Goal: Book appointment/travel/reservation

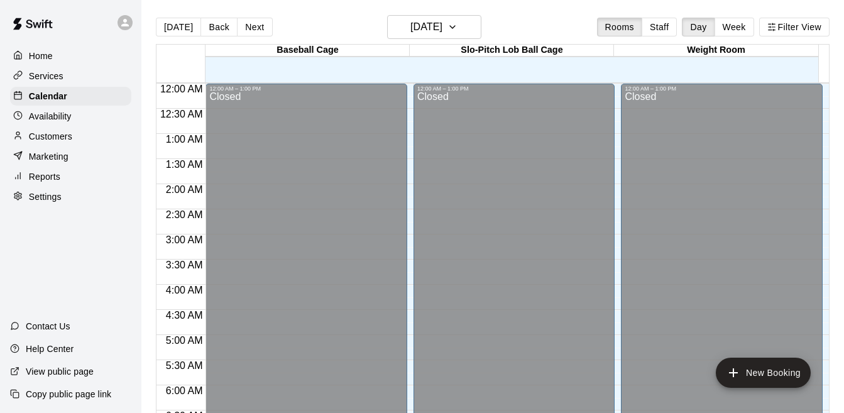
scroll to position [673, 0]
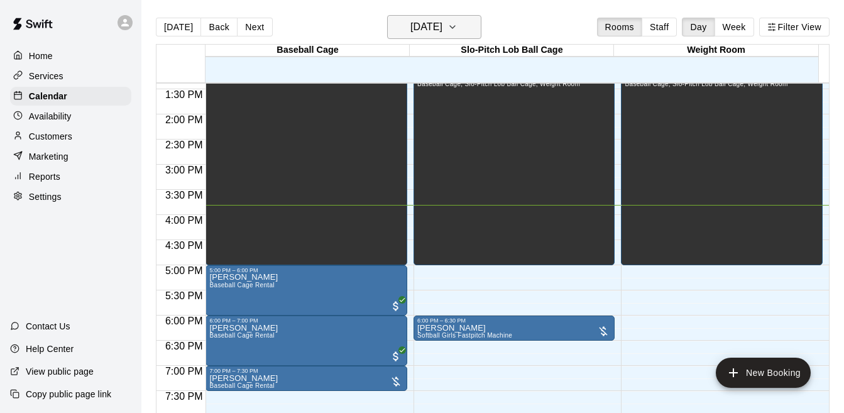
click at [442, 24] on h6 "[DATE]" at bounding box center [426, 27] width 32 height 18
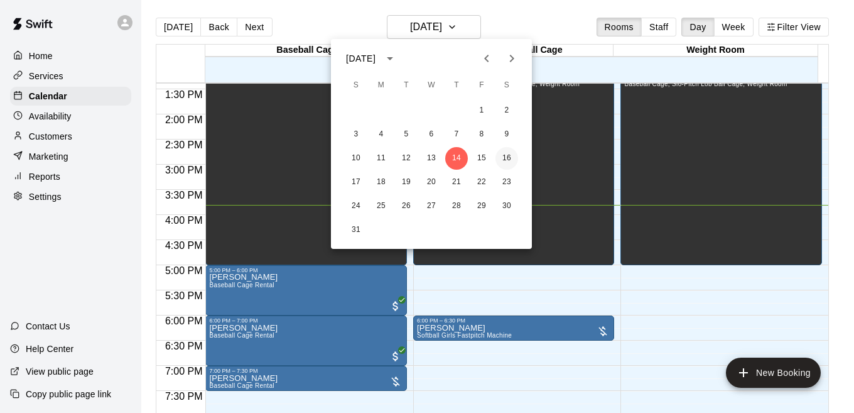
click at [506, 156] on button "16" at bounding box center [507, 158] width 23 height 23
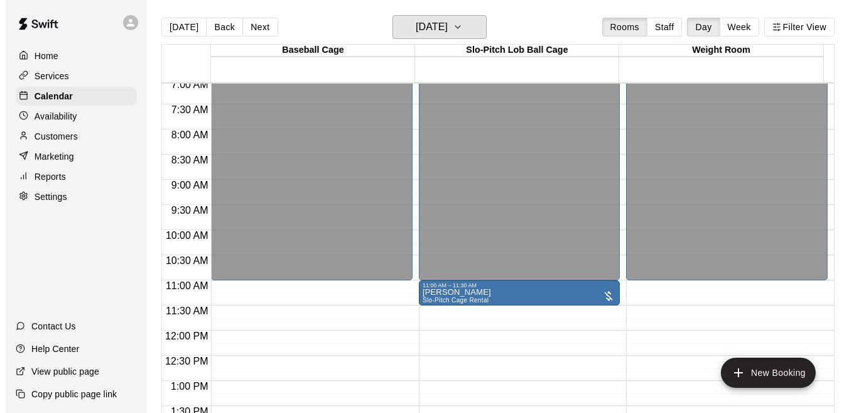
scroll to position [352, 0]
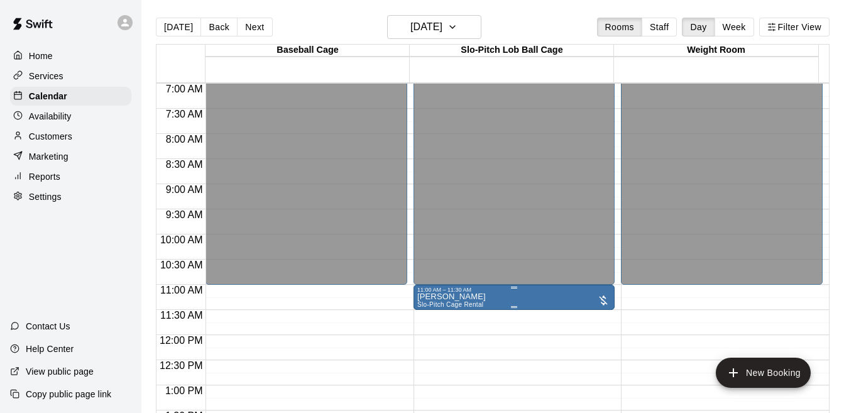
click at [529, 290] on div "11:00 AM – 11:30 AM" at bounding box center [514, 289] width 194 height 6
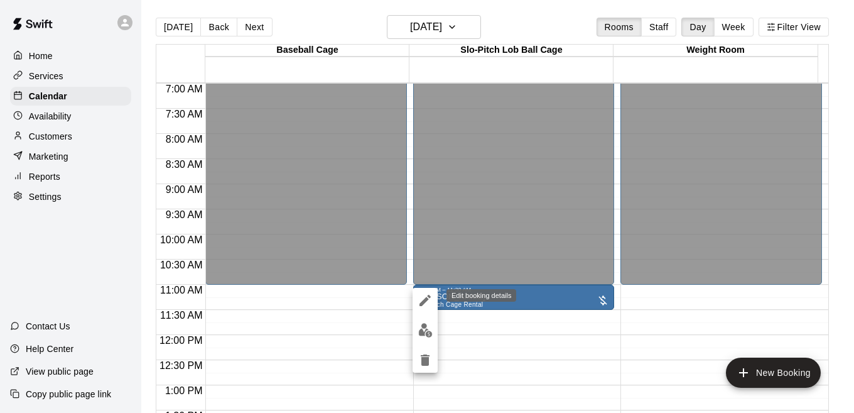
click at [425, 305] on icon "edit" at bounding box center [425, 300] width 15 height 15
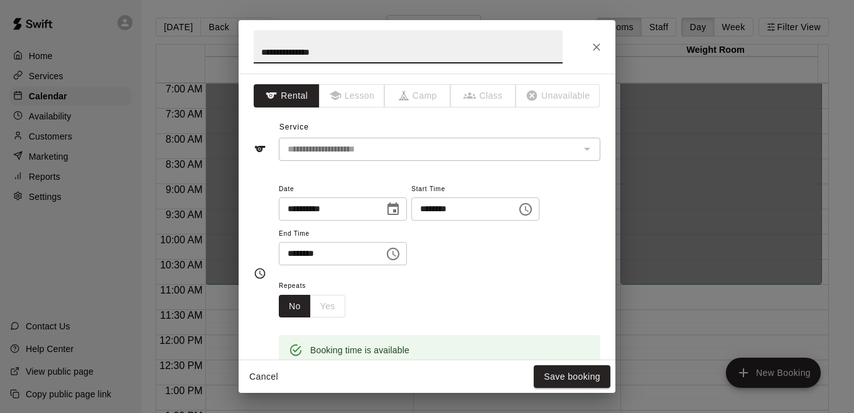
click at [533, 210] on icon "Choose time, selected time is 11:00 AM" at bounding box center [525, 209] width 15 height 15
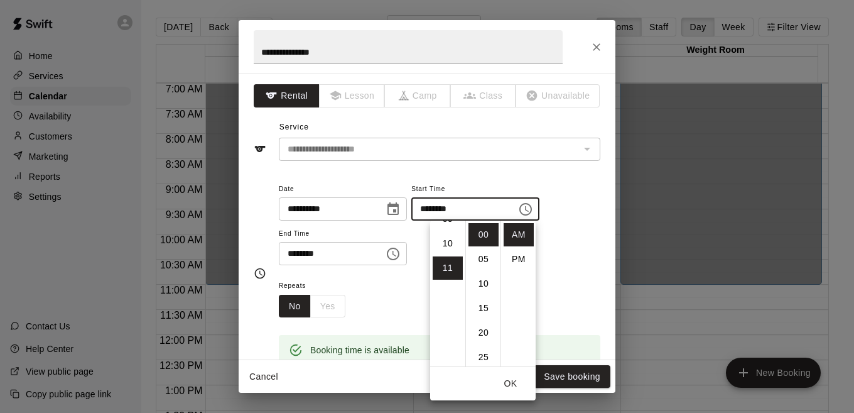
scroll to position [230, 0]
click at [445, 251] on li "10" at bounding box center [448, 249] width 30 height 23
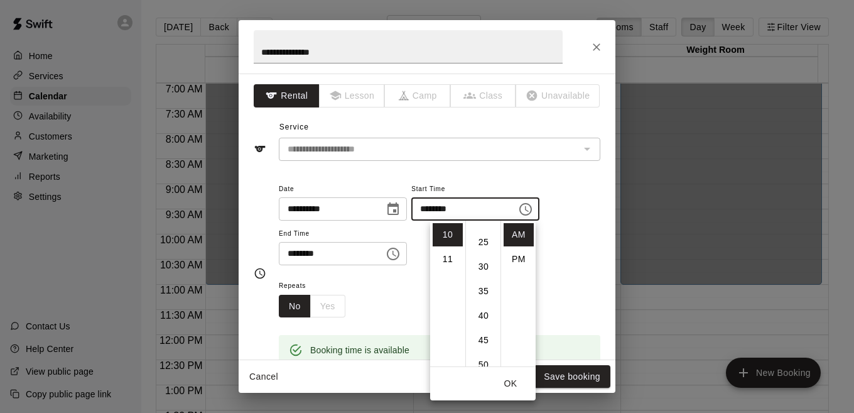
scroll to position [117, 0]
click at [485, 269] on li "30" at bounding box center [484, 264] width 30 height 23
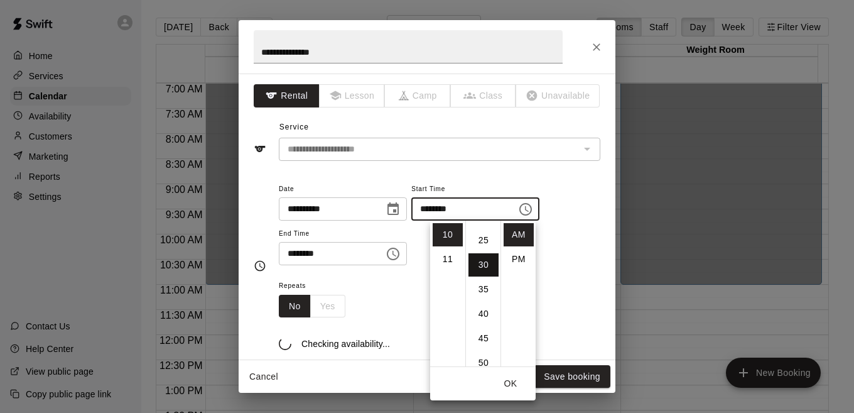
type input "********"
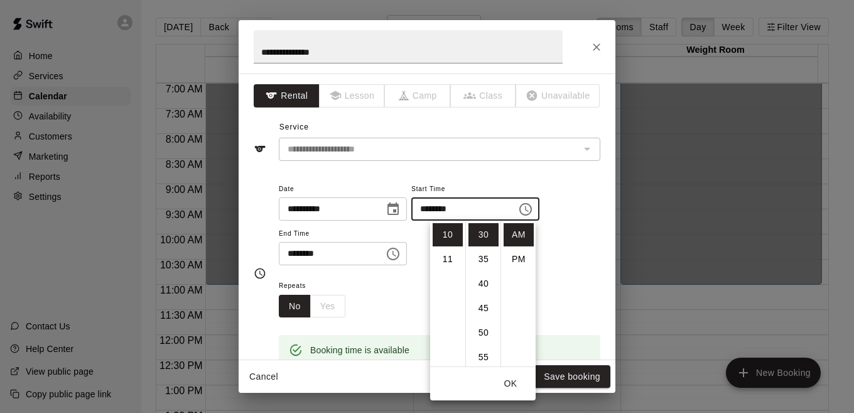
click at [401, 255] on icon "Choose time, selected time is 11:30 AM" at bounding box center [393, 253] width 15 height 15
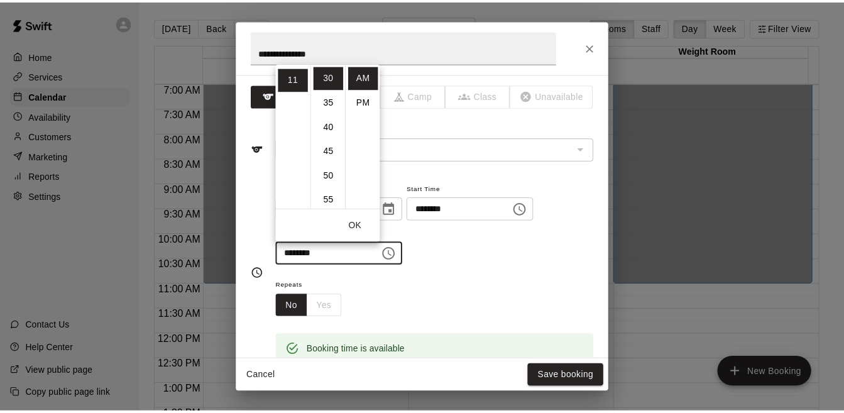
scroll to position [0, 0]
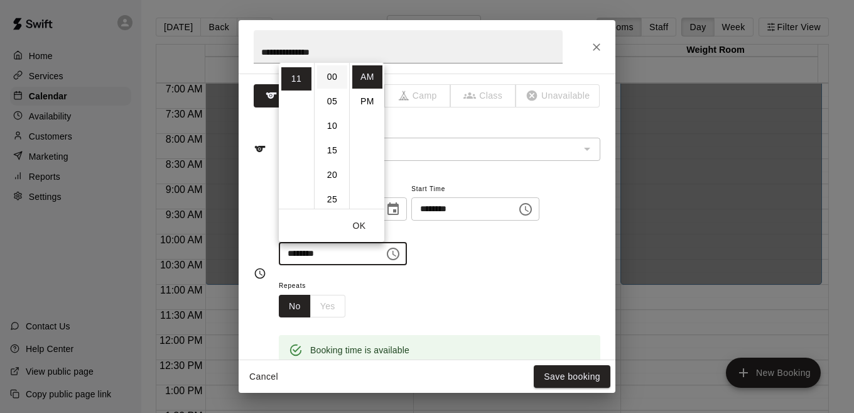
click at [328, 84] on li "00" at bounding box center [332, 76] width 30 height 23
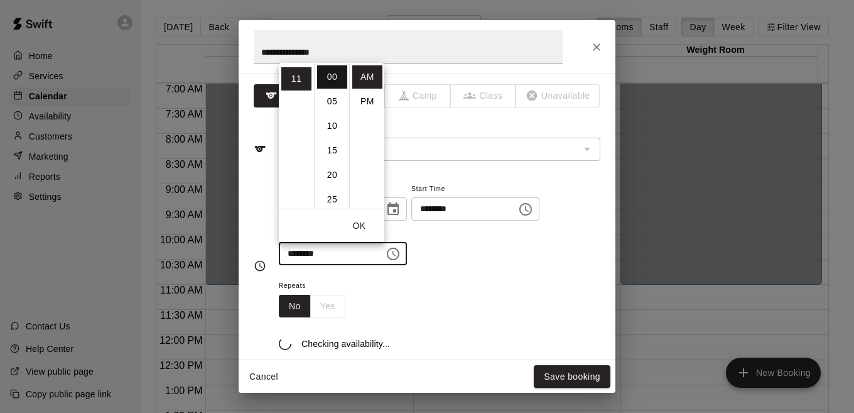
type input "********"
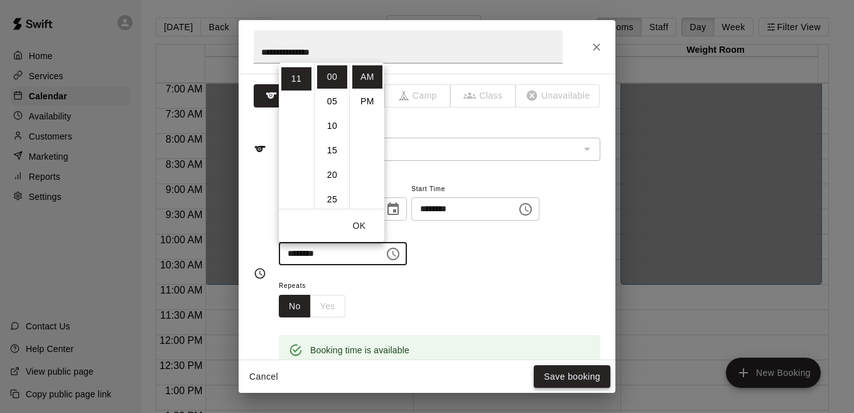
click at [550, 376] on button "Save booking" at bounding box center [572, 376] width 77 height 23
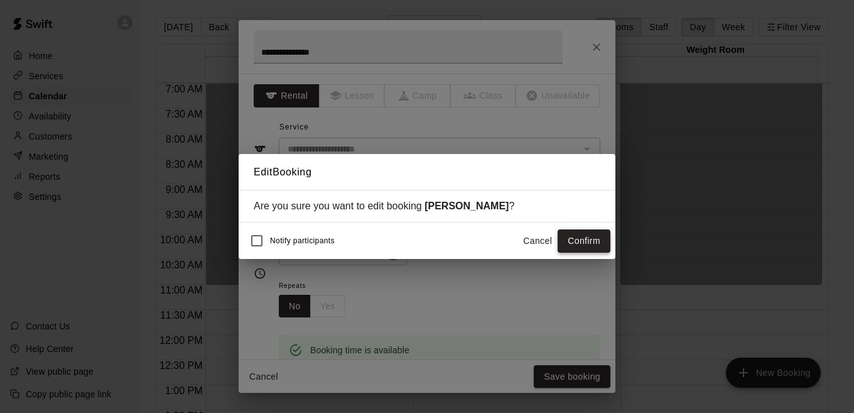
click at [577, 242] on button "Confirm" at bounding box center [584, 240] width 53 height 23
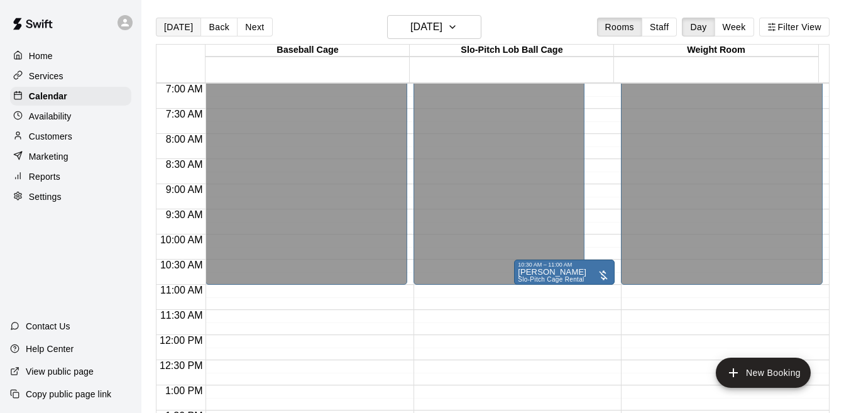
click at [168, 24] on button "[DATE]" at bounding box center [178, 27] width 45 height 19
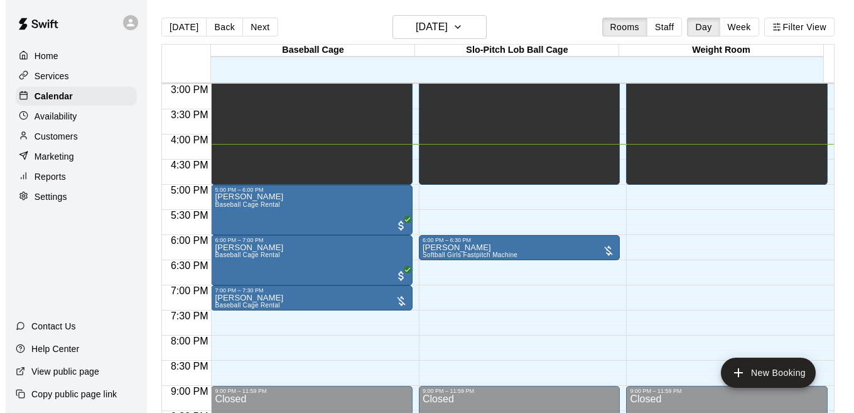
scroll to position [755, 0]
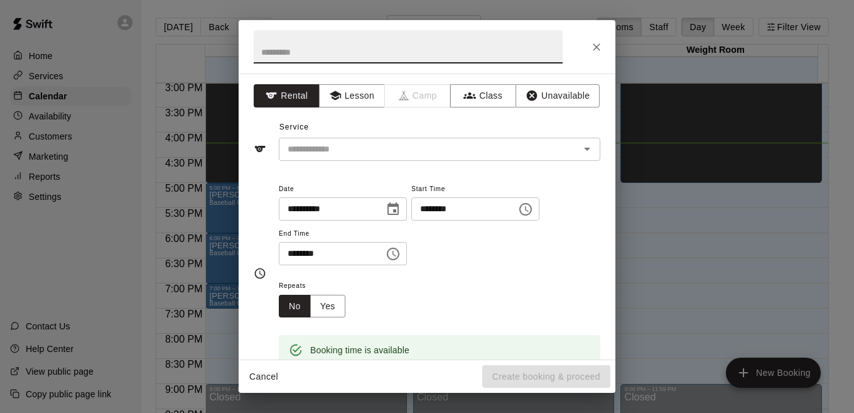
click at [362, 46] on input "text" at bounding box center [408, 46] width 309 height 33
type input "*****"
click at [406, 261] on button "Choose time, selected time is 8:00 PM" at bounding box center [393, 253] width 25 height 25
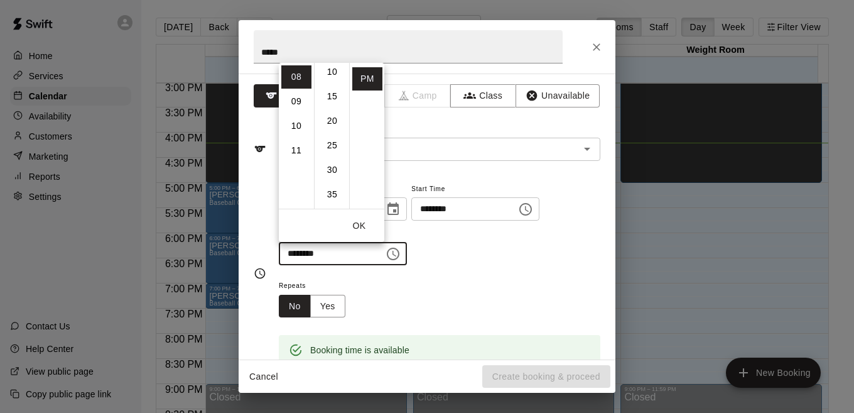
scroll to position [63, 0]
drag, startPoint x: 327, startPoint y: 160, endPoint x: 327, endPoint y: 125, distance: 35.2
click at [327, 125] on ul "00 05 10 15 20 25 30 35 40 45 50 55" at bounding box center [331, 136] width 35 height 146
click at [509, 280] on div "Repeats No Yes" at bounding box center [440, 298] width 322 height 40
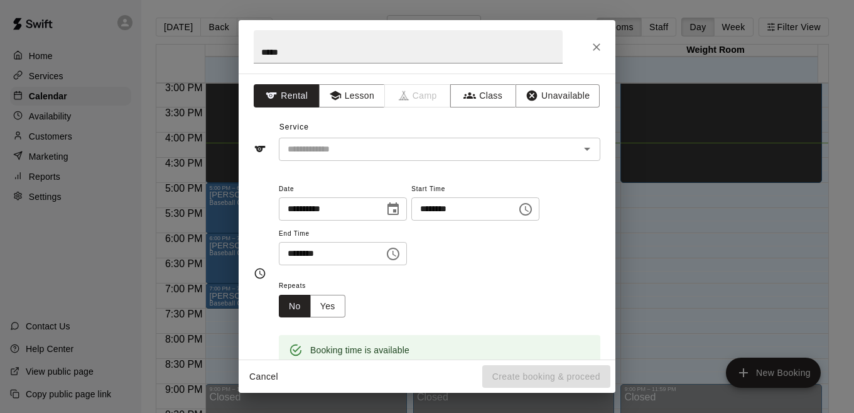
click at [401, 256] on icon "Choose time, selected time is 8:00 PM" at bounding box center [393, 253] width 15 height 15
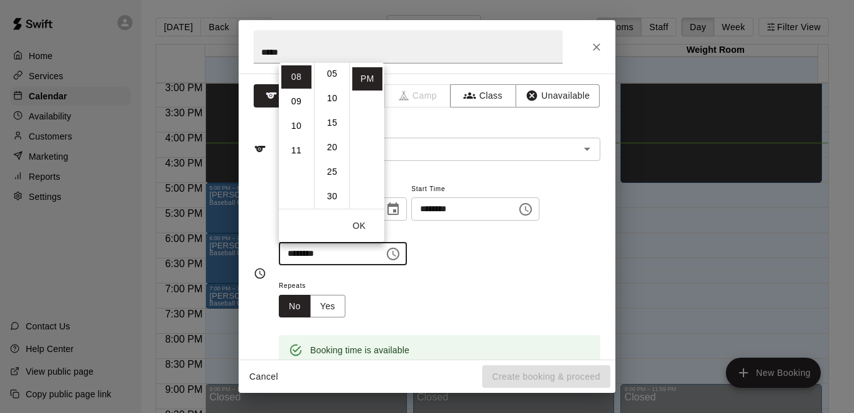
scroll to position [50, 0]
click at [335, 175] on li "30" at bounding box center [332, 173] width 30 height 23
type input "********"
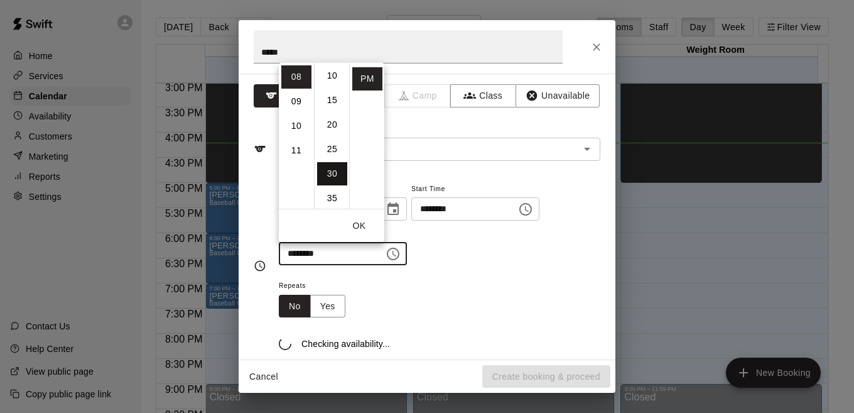
scroll to position [147, 0]
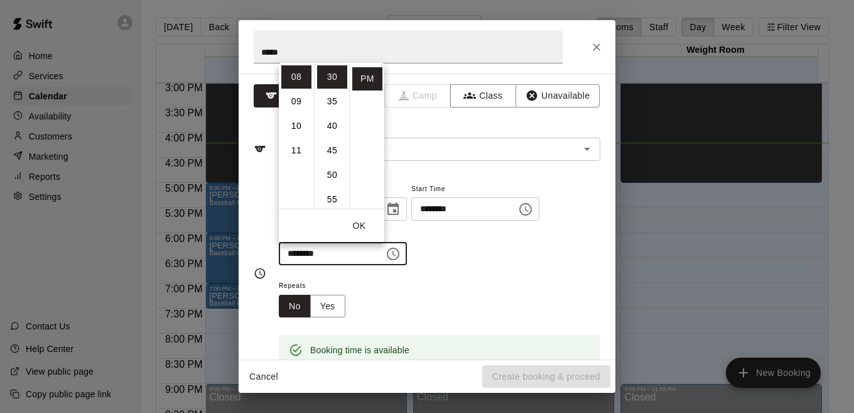
click at [546, 298] on div "Repeats No Yes" at bounding box center [440, 298] width 322 height 40
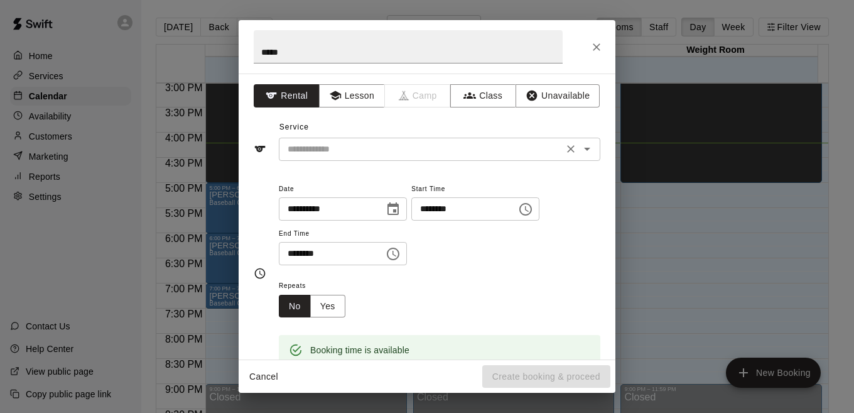
click at [580, 147] on icon "Open" at bounding box center [587, 148] width 15 height 15
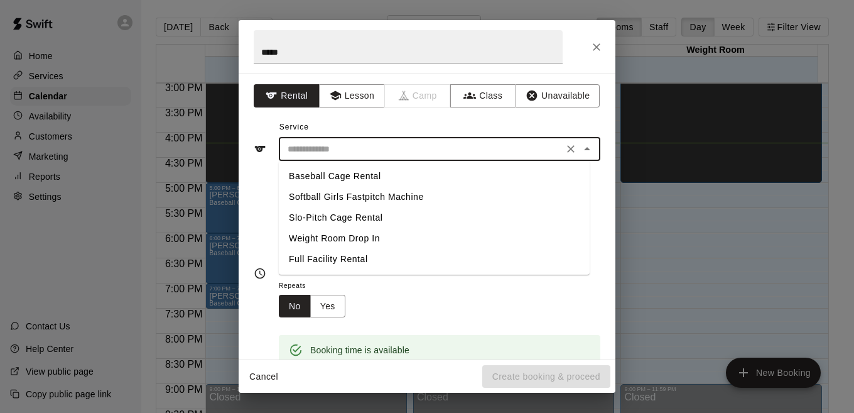
click at [328, 215] on li "Slo-Pitch Cage Rental" at bounding box center [434, 217] width 311 height 21
type input "**********"
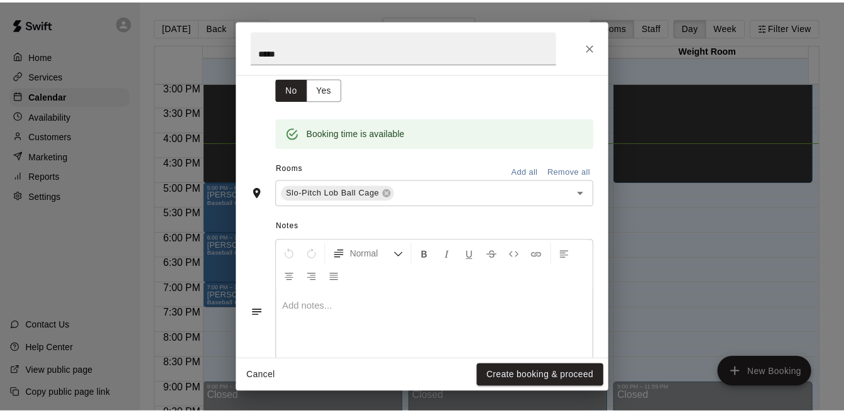
scroll to position [219, 0]
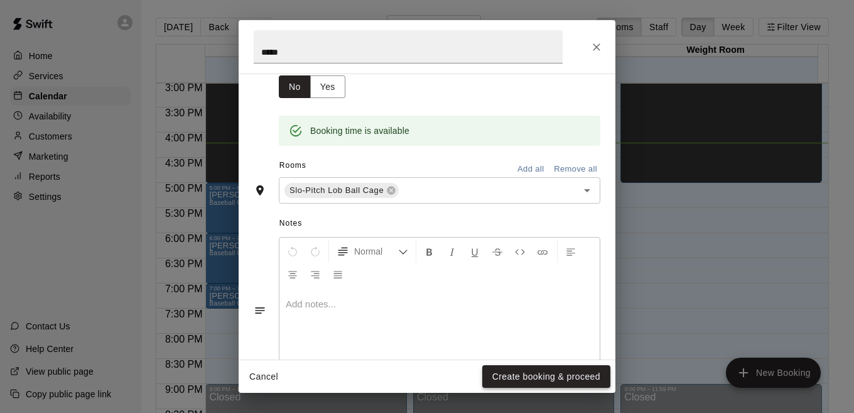
click at [564, 380] on button "Create booking & proceed" at bounding box center [546, 376] width 128 height 23
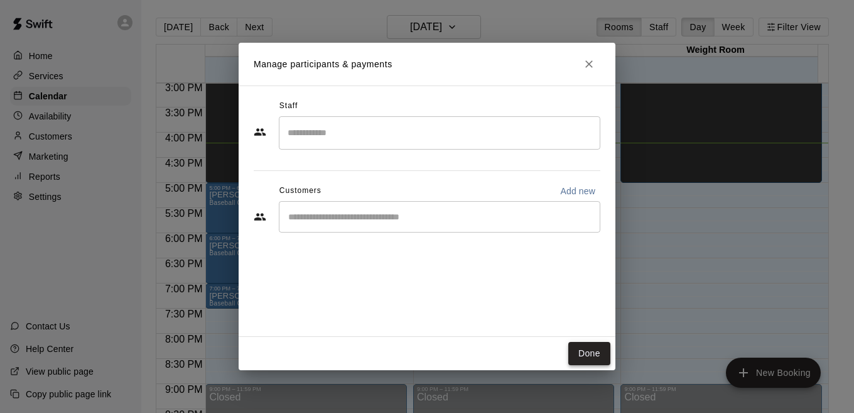
click at [577, 354] on button "Done" at bounding box center [589, 353] width 42 height 23
